Goal: Transaction & Acquisition: Purchase product/service

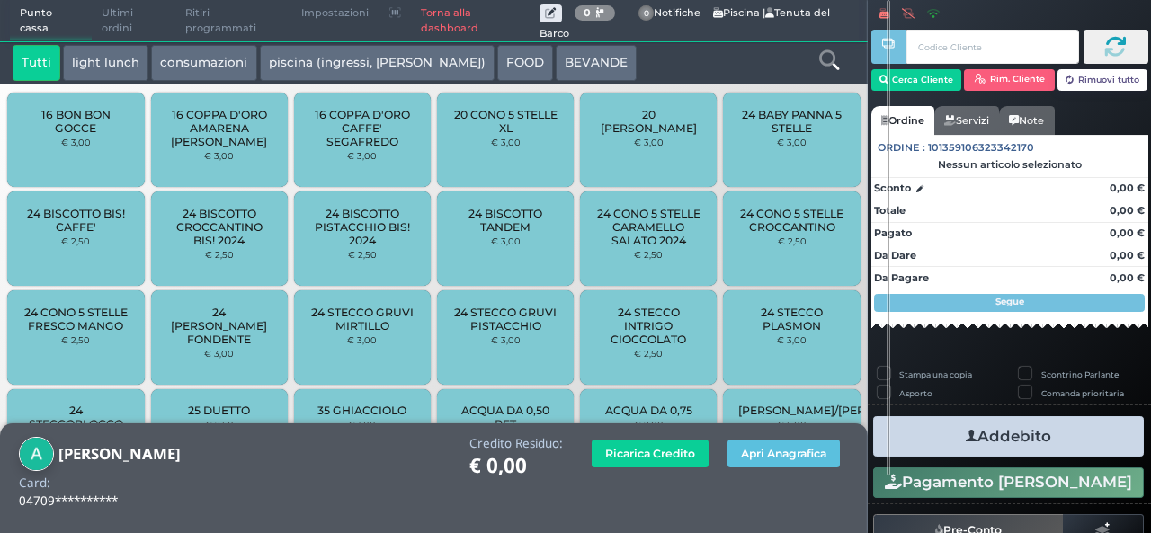
click at [822, 58] on icon at bounding box center [829, 60] width 20 height 20
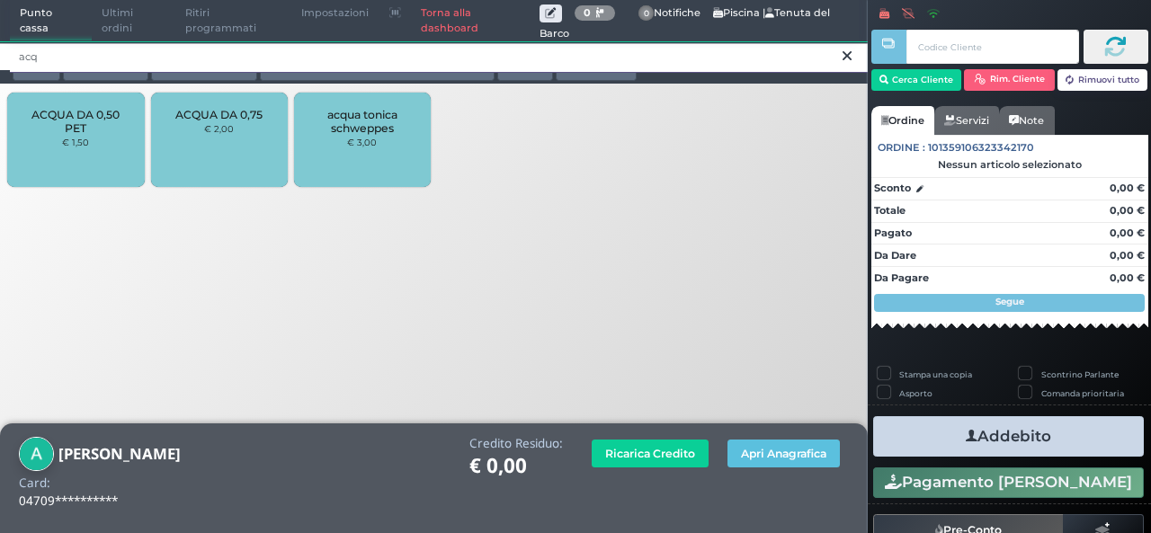
type input "acq"
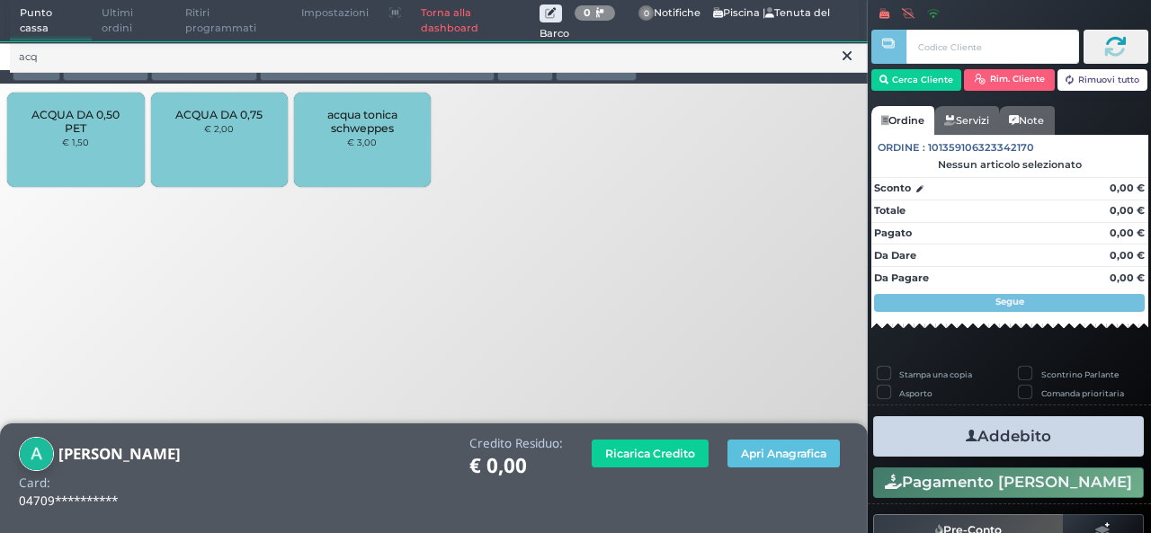
click at [93, 141] on div "ACQUA DA 0,50 PET € 1,50" at bounding box center [75, 140] width 137 height 94
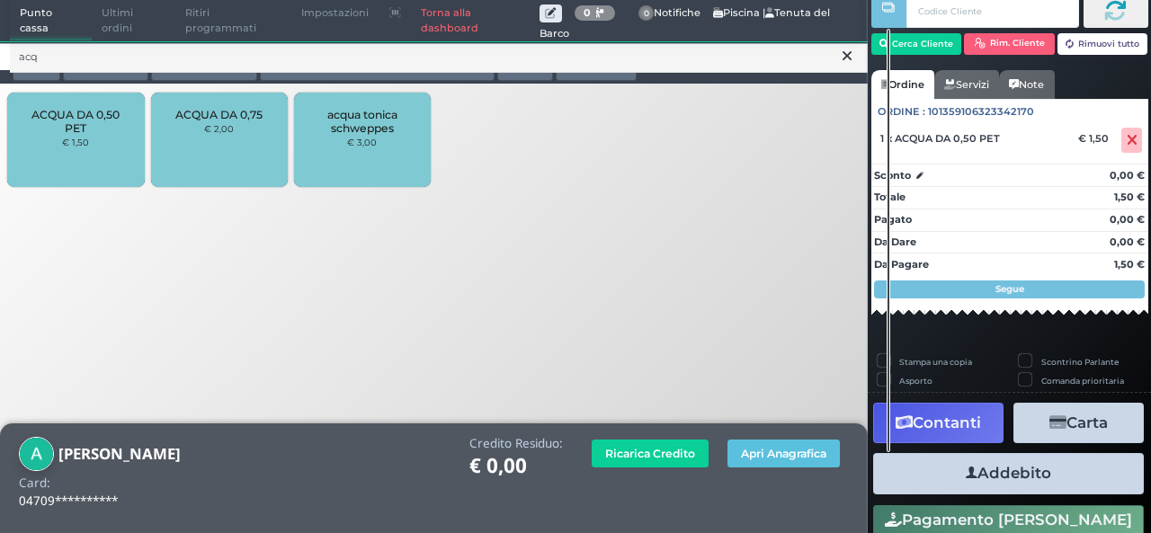
scroll to position [52, 0]
click at [1001, 481] on button "Addebito" at bounding box center [1008, 473] width 271 height 40
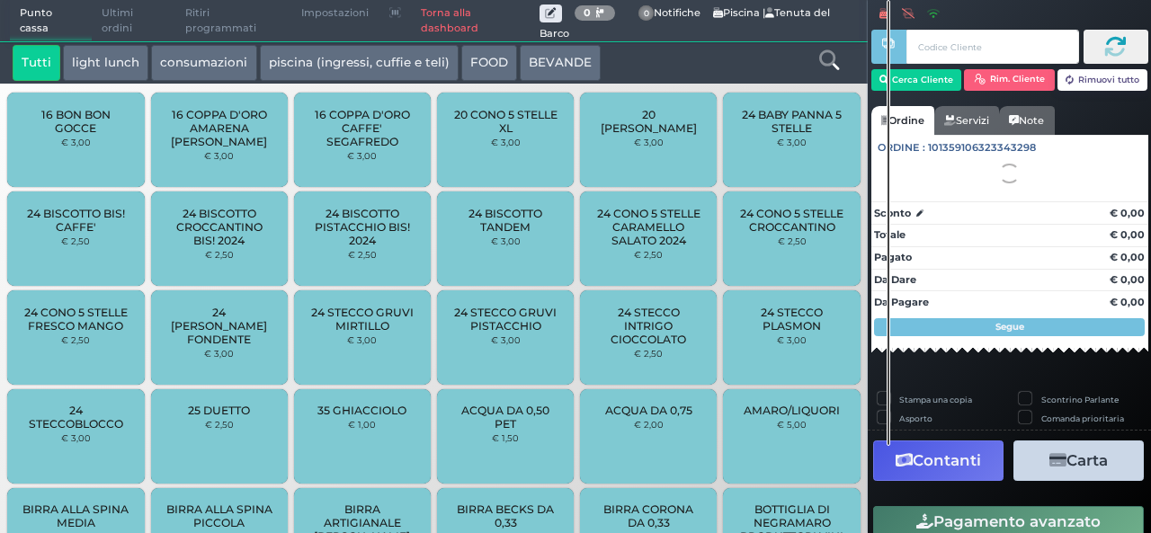
click at [910, 368] on nav "Cerca Cliente Rim. Cliente Rimuovi tutto Ordine Servizi Note Ordine : 101359106…" at bounding box center [1009, 201] width 277 height 354
